Goal: Find specific page/section: Find specific page/section

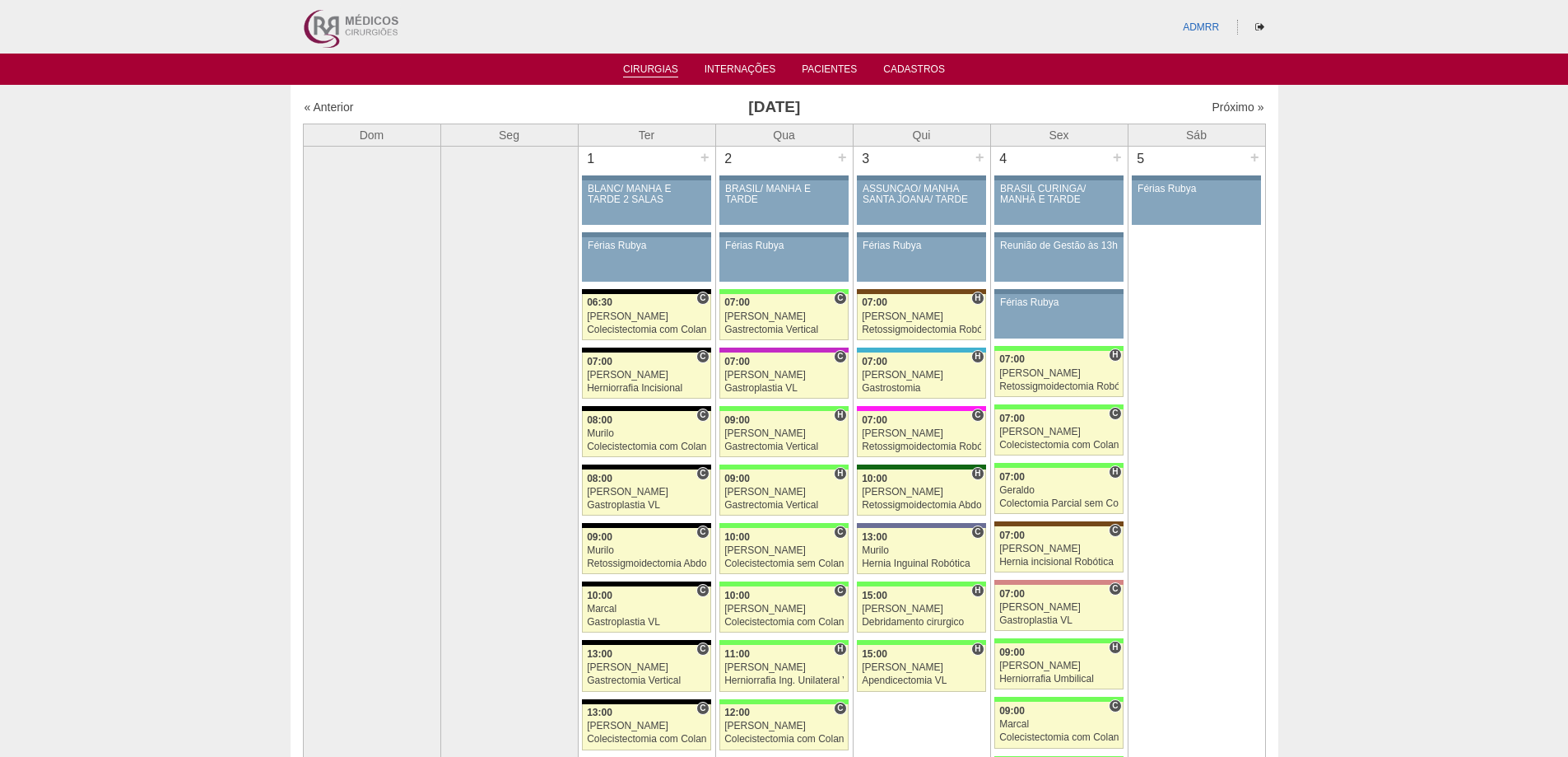
click at [650, 65] on link "Cirurgias" at bounding box center [651, 70] width 55 height 14
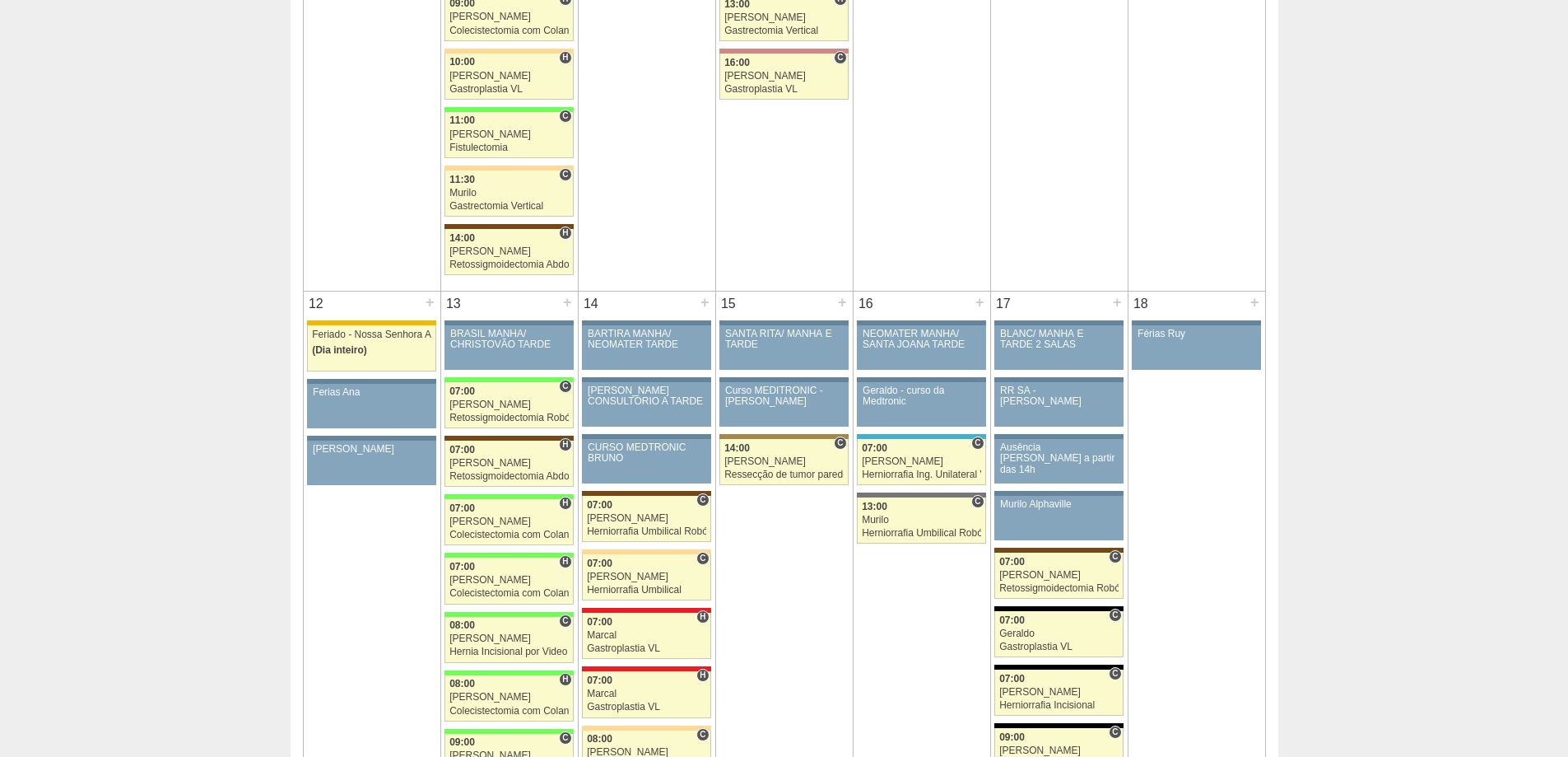
scroll to position [1812, 0]
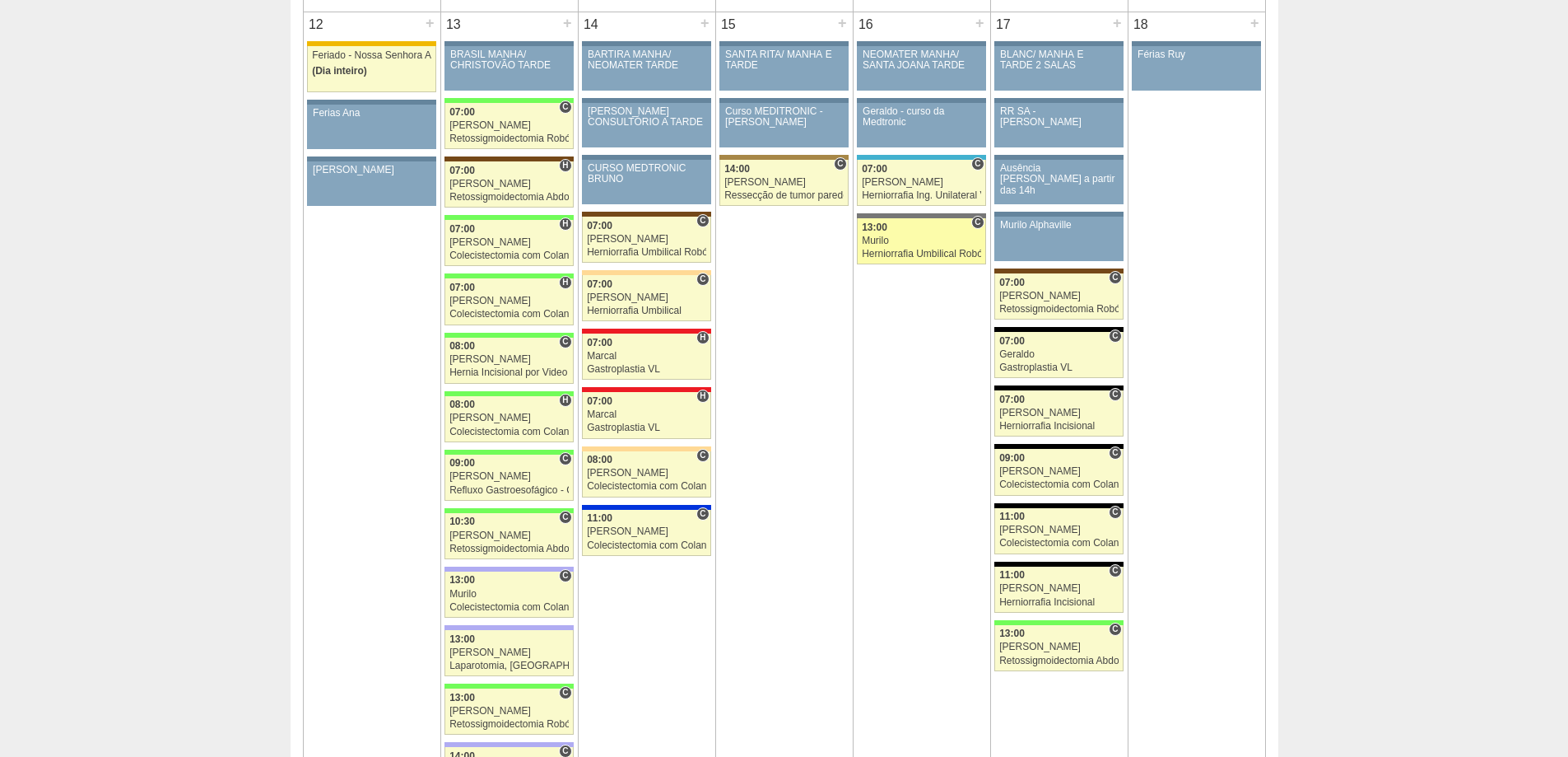
click at [916, 249] on div "Herniorrafia Umbilical Robótica" at bounding box center [921, 254] width 119 height 10
